Goal: Task Accomplishment & Management: Complete application form

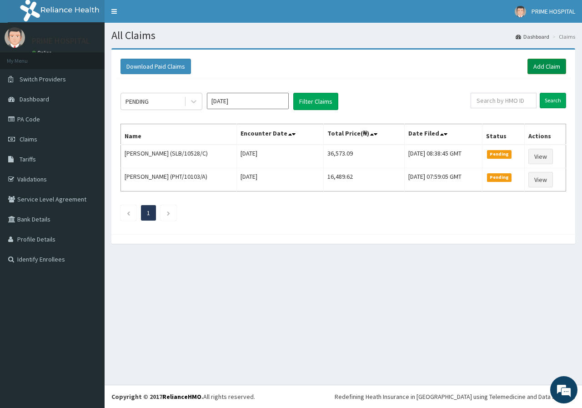
click at [548, 66] on link "Add Claim" at bounding box center [547, 66] width 39 height 15
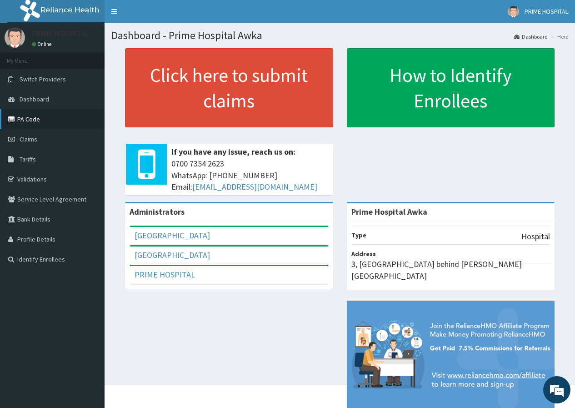
click at [34, 121] on link "PA Code" at bounding box center [52, 119] width 105 height 20
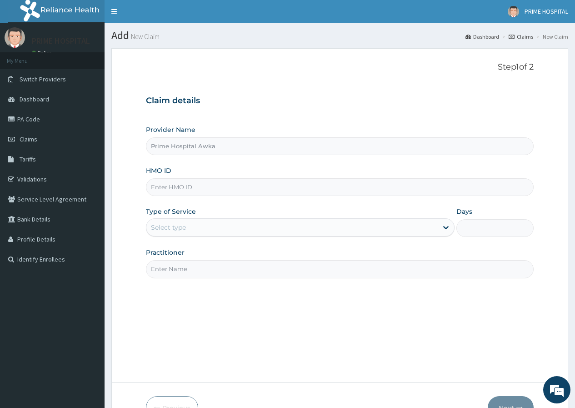
click at [244, 188] on input "HMO ID" at bounding box center [340, 187] width 388 height 18
paste input "NNI/10213/B"
type input "NNI/10213/B"
click at [190, 227] on div "Select type" at bounding box center [292, 227] width 292 height 15
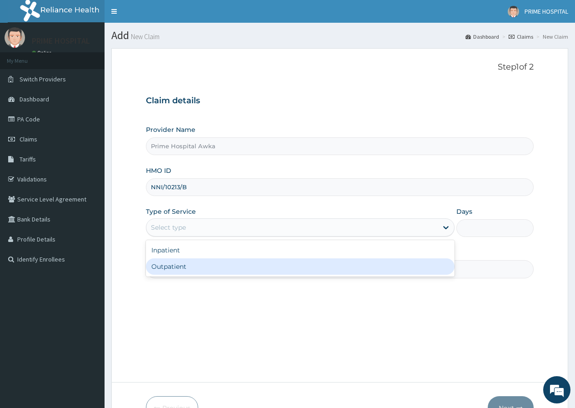
click at [182, 270] on div "Outpatient" at bounding box center [300, 266] width 309 height 16
type input "1"
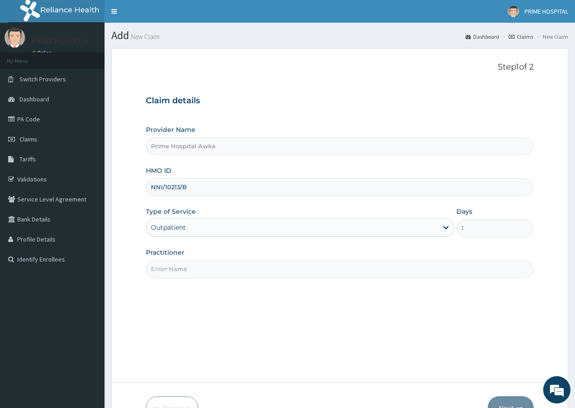
click at [191, 261] on input "Practitioner" at bounding box center [340, 269] width 388 height 18
type input "Dr. Okoye McDonald"
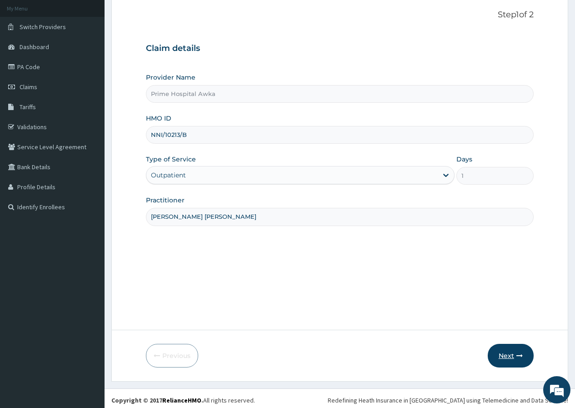
scroll to position [56, 0]
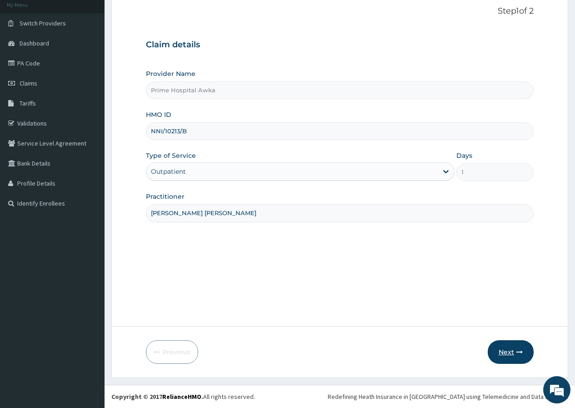
click at [515, 350] on button "Next" at bounding box center [511, 352] width 46 height 24
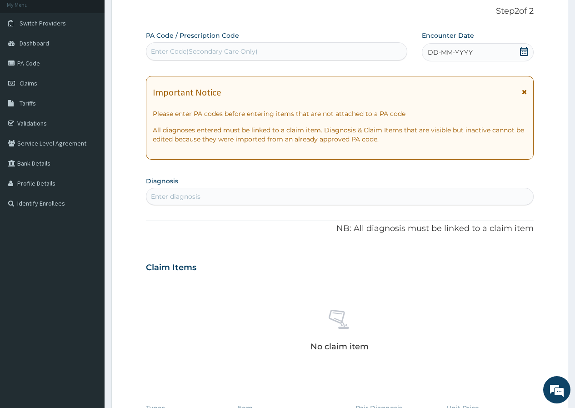
click at [219, 50] on div "Enter Code(Secondary Care Only)" at bounding box center [204, 51] width 107 height 9
paste input "PA/EEBBFE"
type input "PA/EEBBFE"
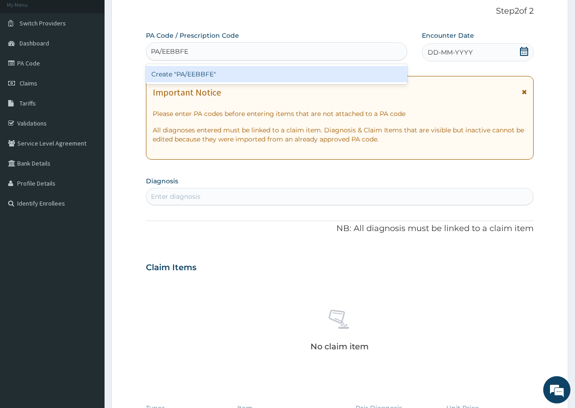
click at [331, 76] on div "Create "PA/EEBBFE"" at bounding box center [276, 74] width 261 height 16
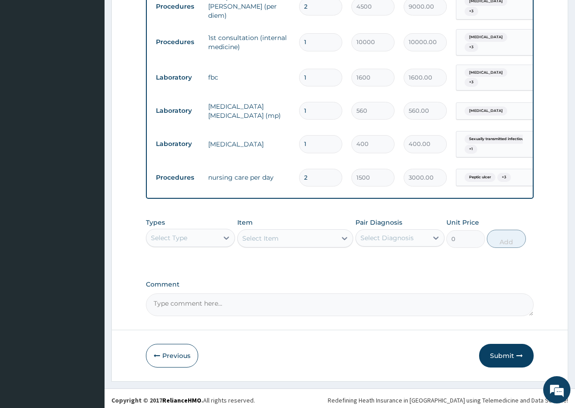
scroll to position [886, 0]
click at [510, 357] on button "Submit" at bounding box center [507, 355] width 55 height 24
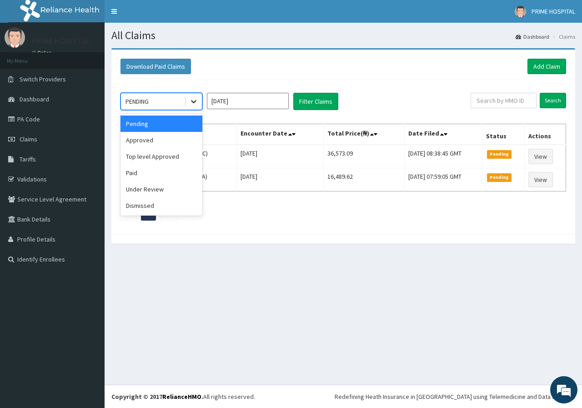
drag, startPoint x: 192, startPoint y: 97, endPoint x: 191, endPoint y: 107, distance: 9.7
click at [192, 98] on icon at bounding box center [193, 101] width 9 height 9
click at [151, 192] on div "Under Review" at bounding box center [162, 189] width 82 height 16
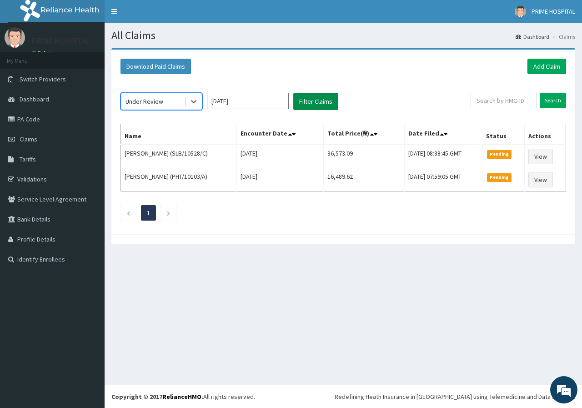
click at [320, 100] on button "Filter Claims" at bounding box center [315, 101] width 45 height 17
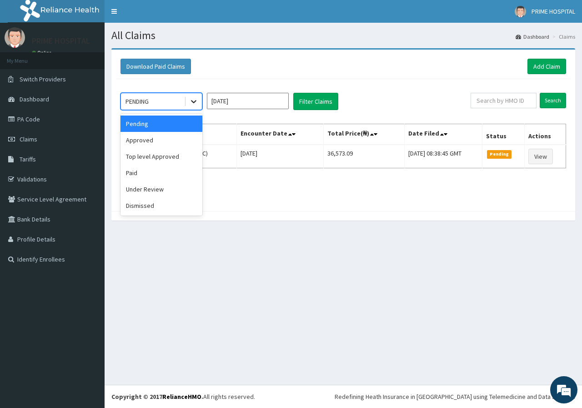
click at [195, 102] on icon at bounding box center [193, 102] width 5 height 3
click at [169, 140] on div "Approved" at bounding box center [162, 140] width 82 height 16
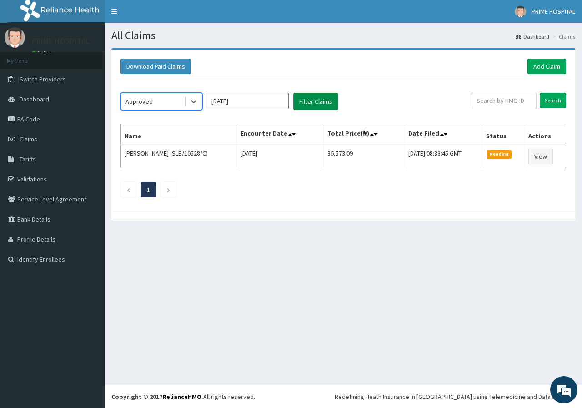
click at [316, 106] on button "Filter Claims" at bounding box center [315, 101] width 45 height 17
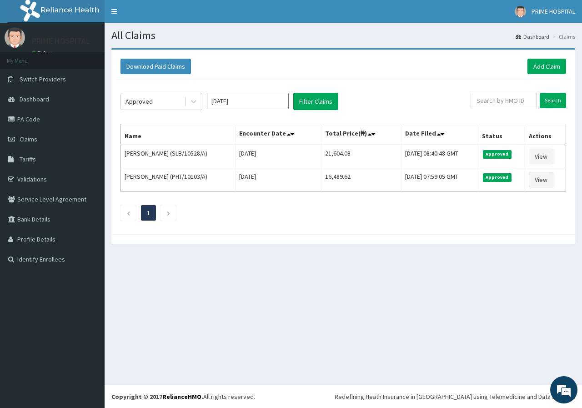
click at [334, 207] on ul "1" at bounding box center [344, 212] width 446 height 15
